Goal: Transaction & Acquisition: Purchase product/service

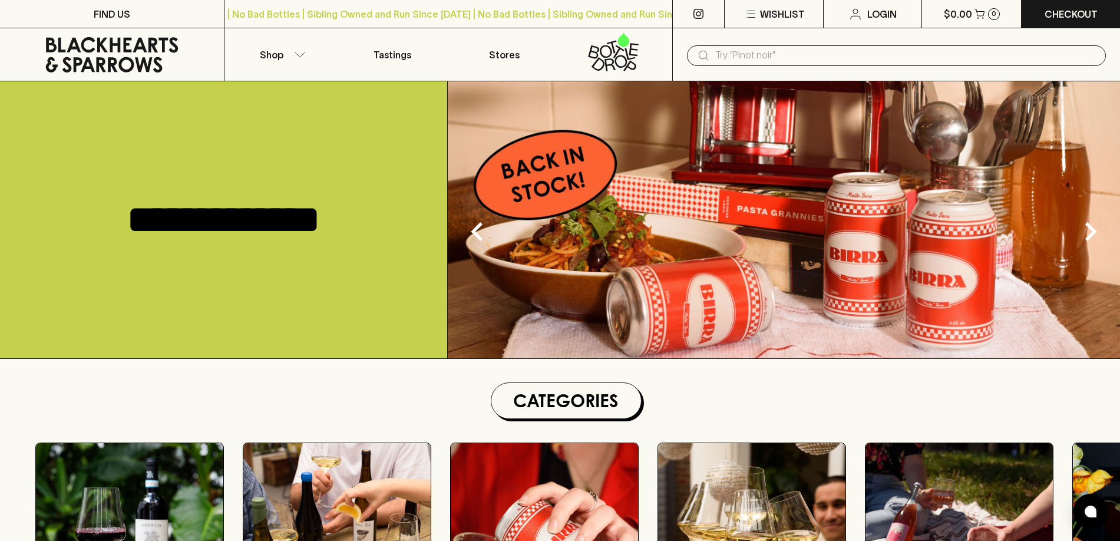
click at [817, 67] on div "​" at bounding box center [896, 54] width 448 height 53
click at [818, 58] on input "text" at bounding box center [905, 55] width 381 height 19
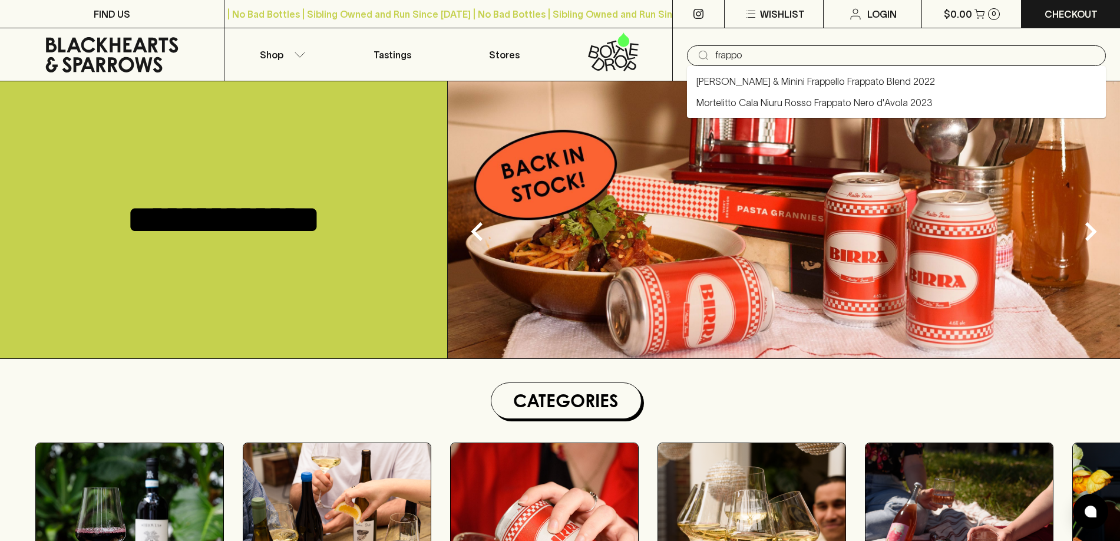
type input "frappo"
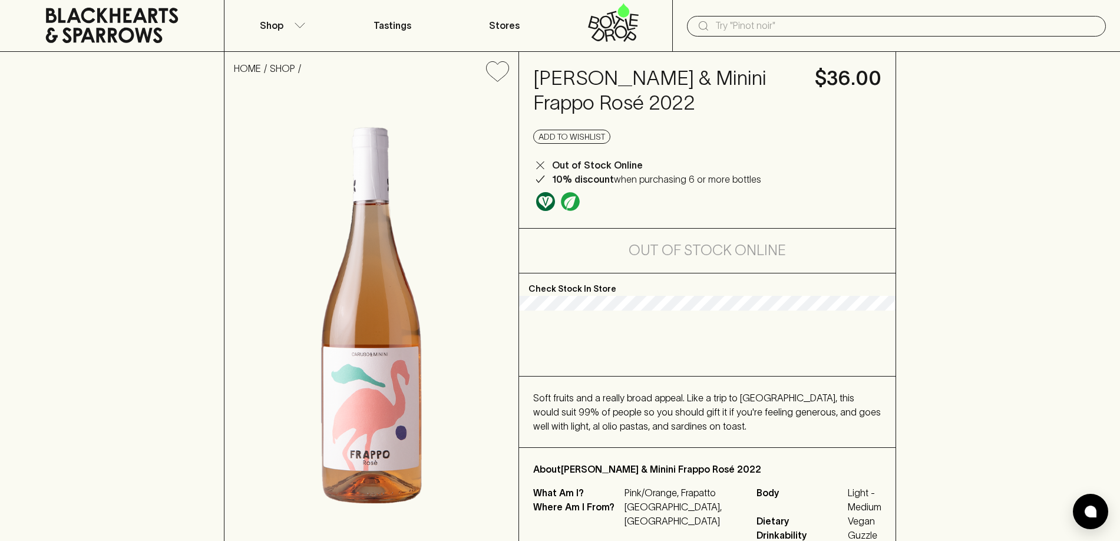
scroll to position [59, 0]
